Goal: Information Seeking & Learning: Learn about a topic

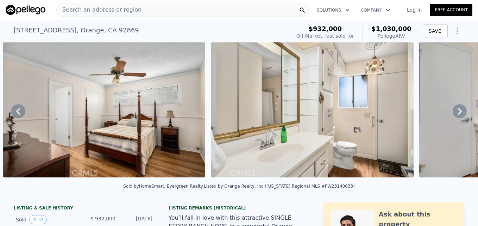
click at [133, 9] on div "Search an address or region" at bounding box center [183, 10] width 254 height 14
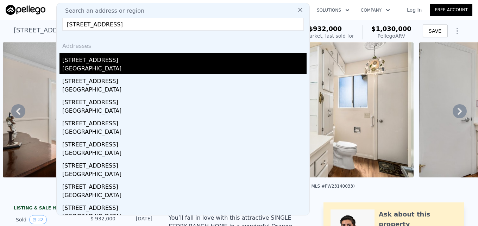
type input "10627 Bodger St, El Monte, CA 91731"
click at [135, 61] on div "[STREET_ADDRESS]" at bounding box center [184, 58] width 244 height 11
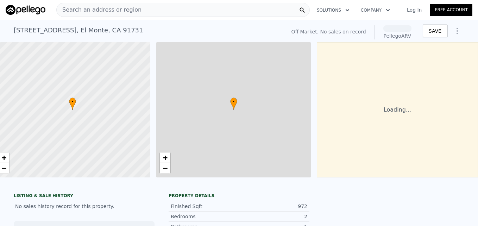
scroll to position [0, 13]
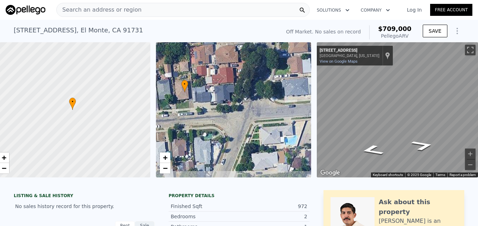
drag, startPoint x: 267, startPoint y: 133, endPoint x: 218, endPoint y: 116, distance: 51.6
click at [218, 116] on div "• + −" at bounding box center [234, 109] width 156 height 135
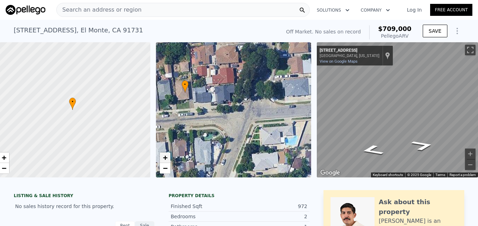
click at [163, 161] on link "+" at bounding box center [165, 157] width 11 height 11
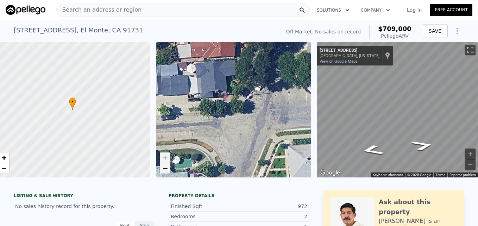
click at [163, 169] on span "−" at bounding box center [165, 168] width 5 height 9
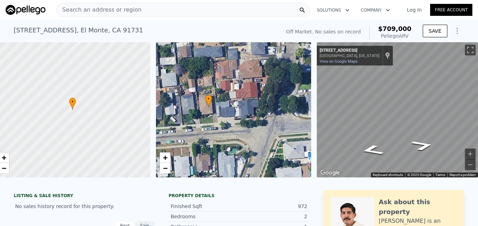
drag, startPoint x: 196, startPoint y: 107, endPoint x: 220, endPoint y: 122, distance: 27.8
click at [220, 122] on div "• + −" at bounding box center [234, 109] width 156 height 135
click at [419, 132] on icon "Go East, Bodger St" at bounding box center [421, 131] width 47 height 19
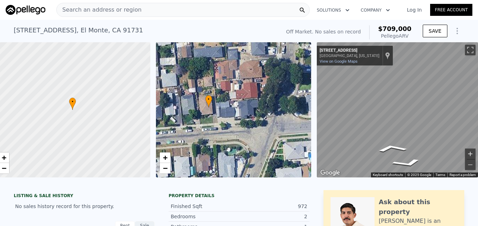
click at [462, 151] on div "← Move left → Move right ↑ Move up ↓ Move down + Zoom in - Zoom out 10698 Bodge…" at bounding box center [397, 109] width 161 height 135
click at [388, 150] on icon "Go West, Bodger St" at bounding box center [396, 152] width 43 height 10
click at [303, 145] on div "• + − • + − ← Move left → Move right ↑ Move up ↓ Move down + Zoom in - Zoom out…" at bounding box center [239, 109] width 478 height 135
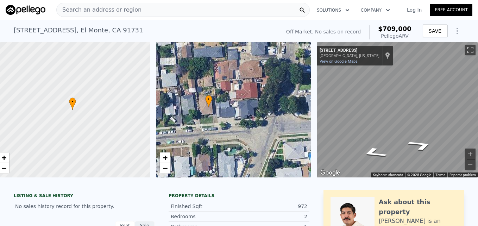
click at [287, 148] on div "• + − • + − ← Move left → Move right ↑ Move up ↓ Move down + Zoom in - Zoom out…" at bounding box center [239, 109] width 478 height 135
click at [223, 144] on div "• + −" at bounding box center [234, 109] width 156 height 135
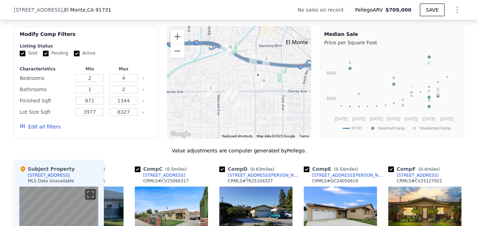
scroll to position [543, 0]
click at [175, 44] on button "Zoom in" at bounding box center [177, 37] width 14 height 14
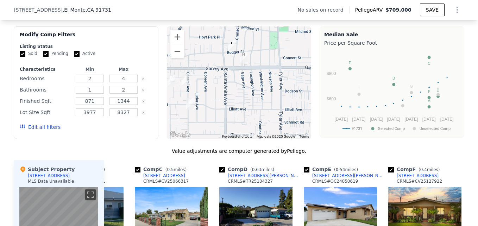
drag, startPoint x: 226, startPoint y: 82, endPoint x: 209, endPoint y: 69, distance: 21.5
click at [209, 69] on div at bounding box center [239, 82] width 145 height 113
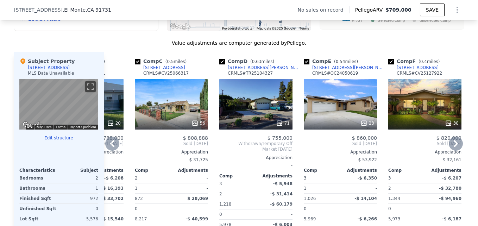
click at [168, 116] on div "56" at bounding box center [171, 104] width 73 height 51
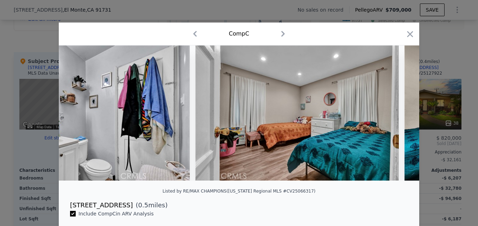
scroll to position [0, 8021]
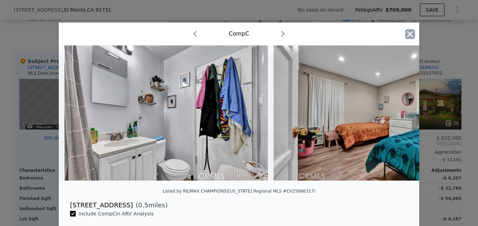
click at [412, 37] on icon "button" at bounding box center [410, 34] width 10 height 10
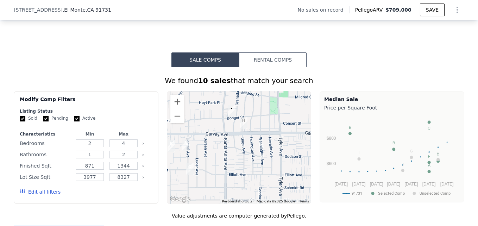
scroll to position [475, 0]
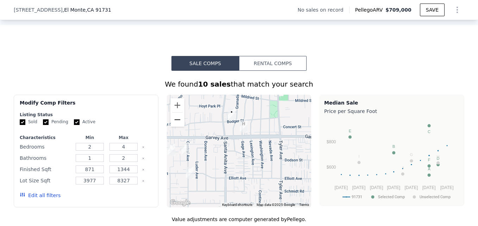
click at [172, 122] on button "Zoom out" at bounding box center [177, 120] width 14 height 14
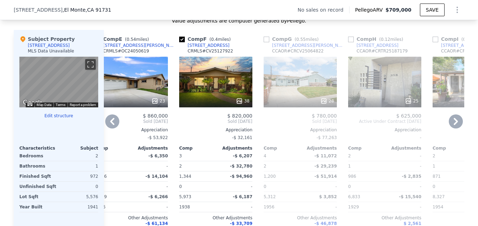
scroll to position [674, 0]
click at [217, 99] on div "38" at bounding box center [215, 81] width 73 height 51
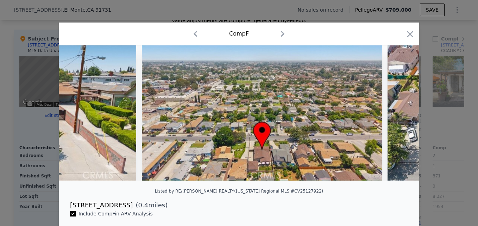
scroll to position [0, 920]
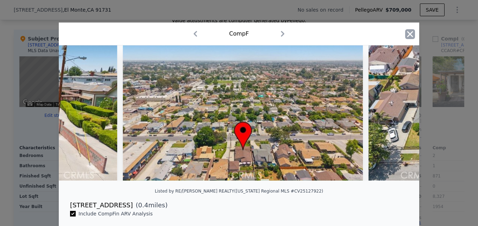
click at [412, 30] on icon "button" at bounding box center [410, 34] width 10 height 10
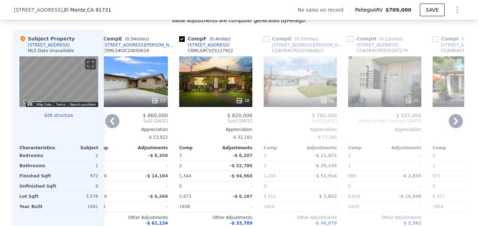
click at [203, 48] on div "[STREET_ADDRESS]" at bounding box center [209, 45] width 42 height 6
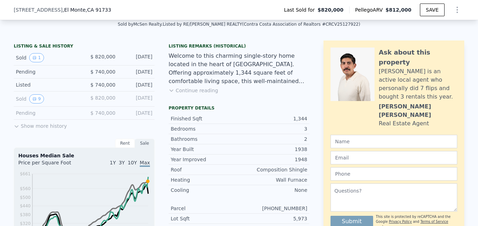
scroll to position [157, 0]
click at [176, 94] on button "Continue reading" at bounding box center [194, 90] width 50 height 7
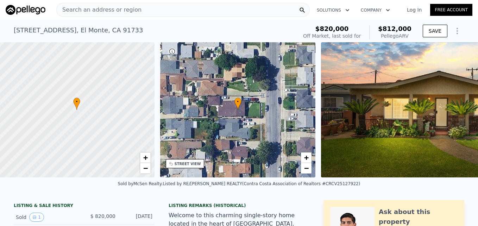
scroll to position [0, 3]
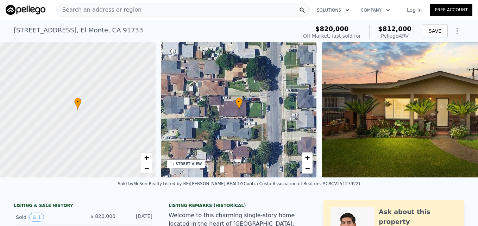
click at [107, 13] on span "Search an address or region" at bounding box center [99, 10] width 85 height 8
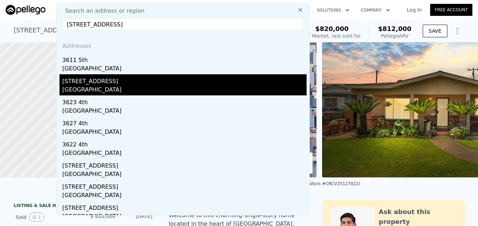
type input "[STREET_ADDRESS]"
drag, startPoint x: 112, startPoint y: 81, endPoint x: 94, endPoint y: 86, distance: 18.4
drag, startPoint x: 94, startPoint y: 86, endPoint x: 78, endPoint y: 86, distance: 16.6
click at [78, 86] on div "[GEOGRAPHIC_DATA]" at bounding box center [184, 91] width 244 height 10
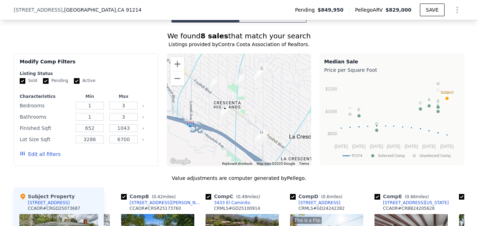
scroll to position [774, 0]
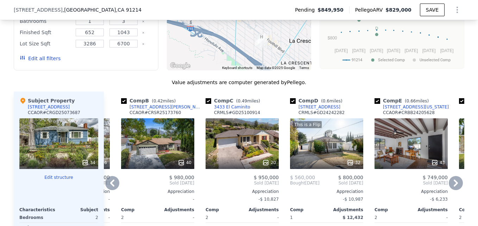
click at [164, 119] on div "40" at bounding box center [157, 143] width 73 height 51
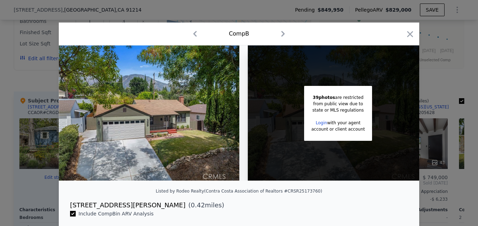
scroll to position [0, 12]
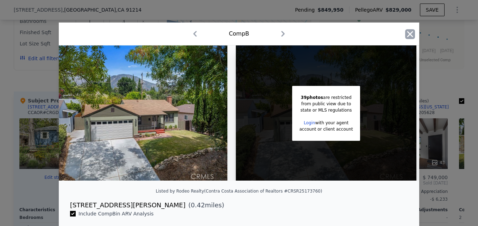
click at [408, 31] on icon "button" at bounding box center [410, 34] width 10 height 10
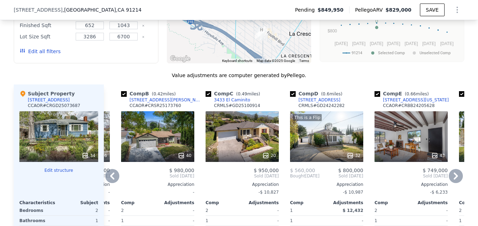
scroll to position [781, 0]
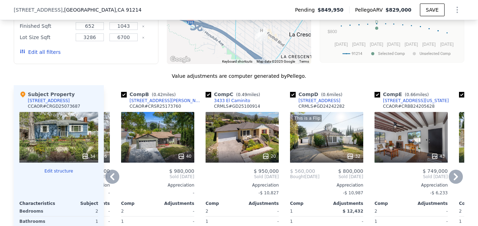
click at [141, 98] on div "[STREET_ADDRESS][PERSON_NAME]" at bounding box center [166, 101] width 73 height 6
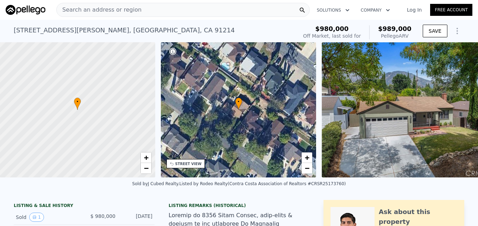
scroll to position [0, 3]
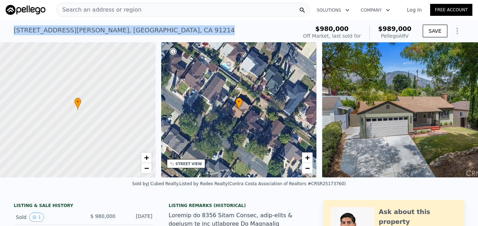
drag, startPoint x: 9, startPoint y: 30, endPoint x: 136, endPoint y: 25, distance: 126.5
click at [136, 25] on div "3735 Danny St , Glendale , CA 91214 Sold Aug 2025 for $980k (~ARV $989k ) $980,…" at bounding box center [239, 31] width 478 height 23
